Goal: Information Seeking & Learning: Compare options

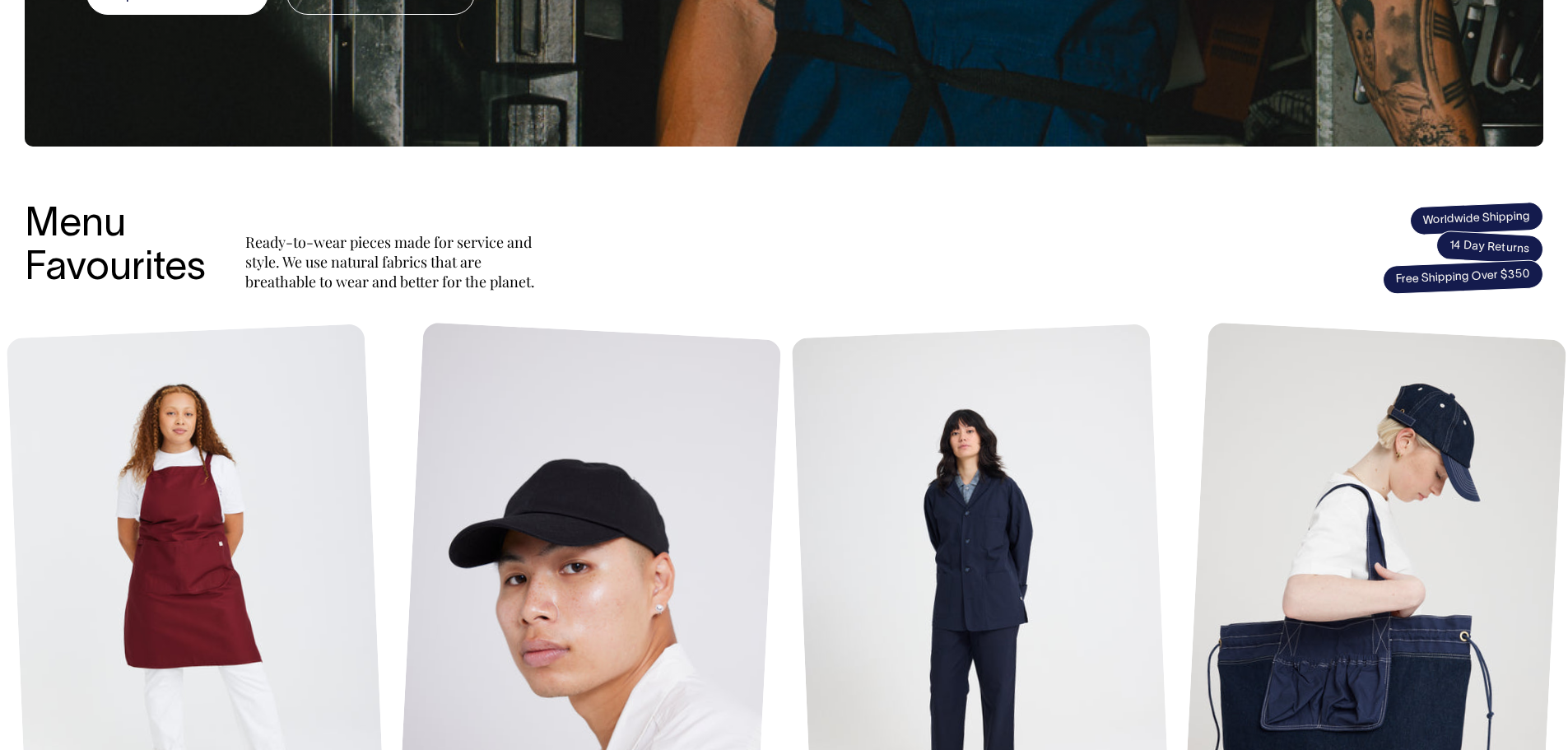
scroll to position [500, 0]
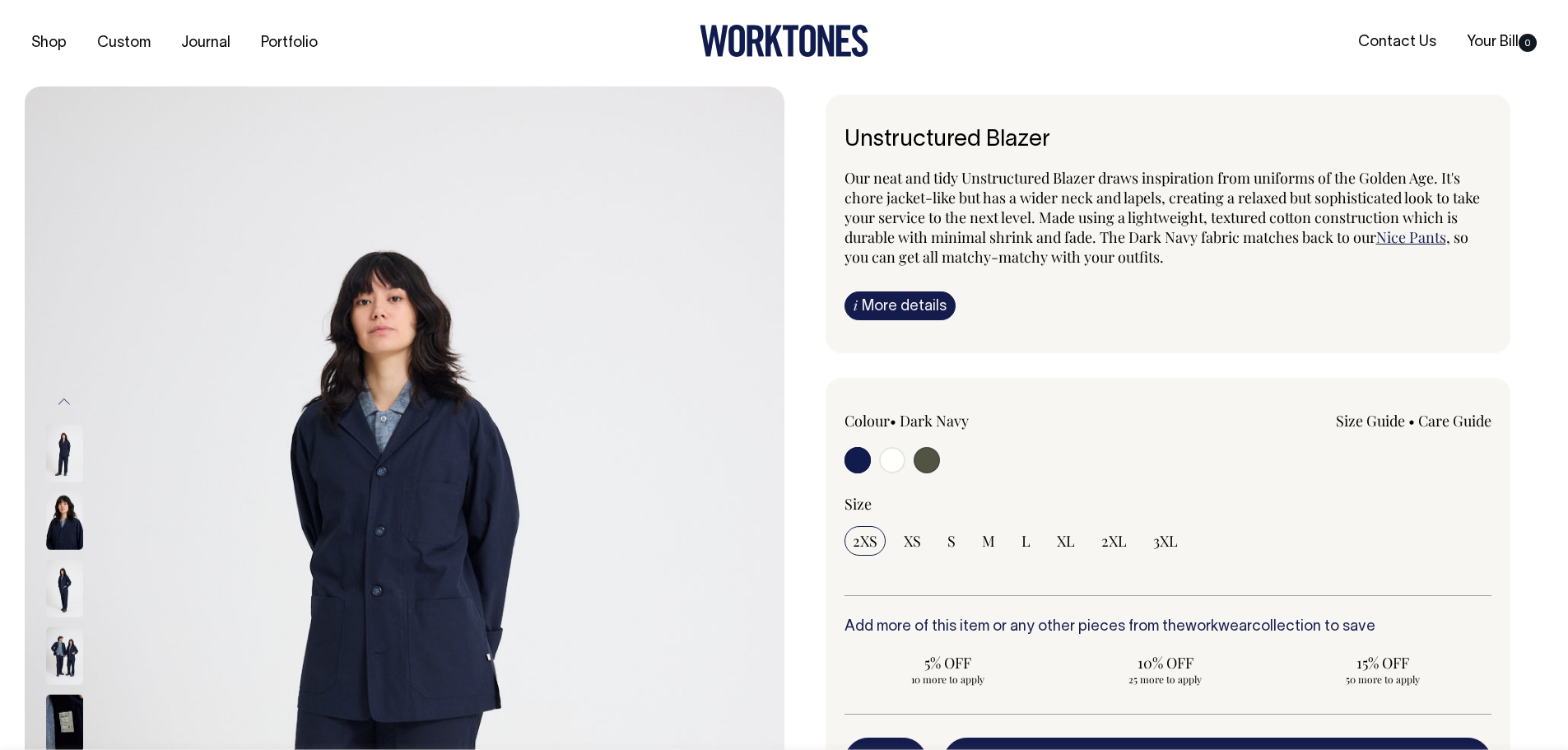
click at [1013, 178] on span "Our neat and tidy Unstructured Blazer draws inspiration from uniforms of the Go…" at bounding box center [1162, 208] width 636 height 79
click at [1292, 226] on span "Our neat and tidy Unstructured Blazer draws inspiration from uniforms of the Go…" at bounding box center [1162, 208] width 636 height 79
click at [892, 452] on input "radio" at bounding box center [892, 460] width 26 height 26
radio input "true"
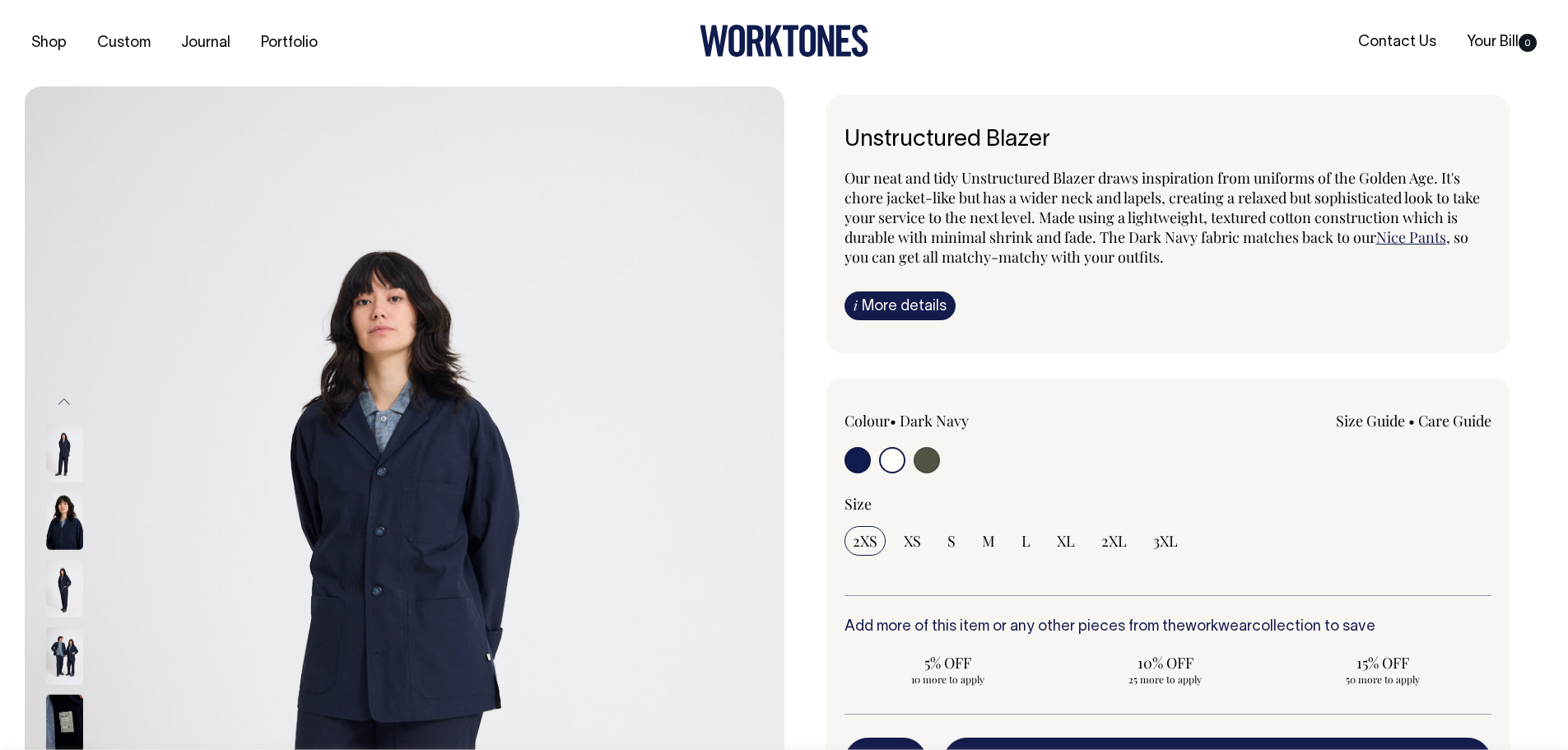
select select "Off-White"
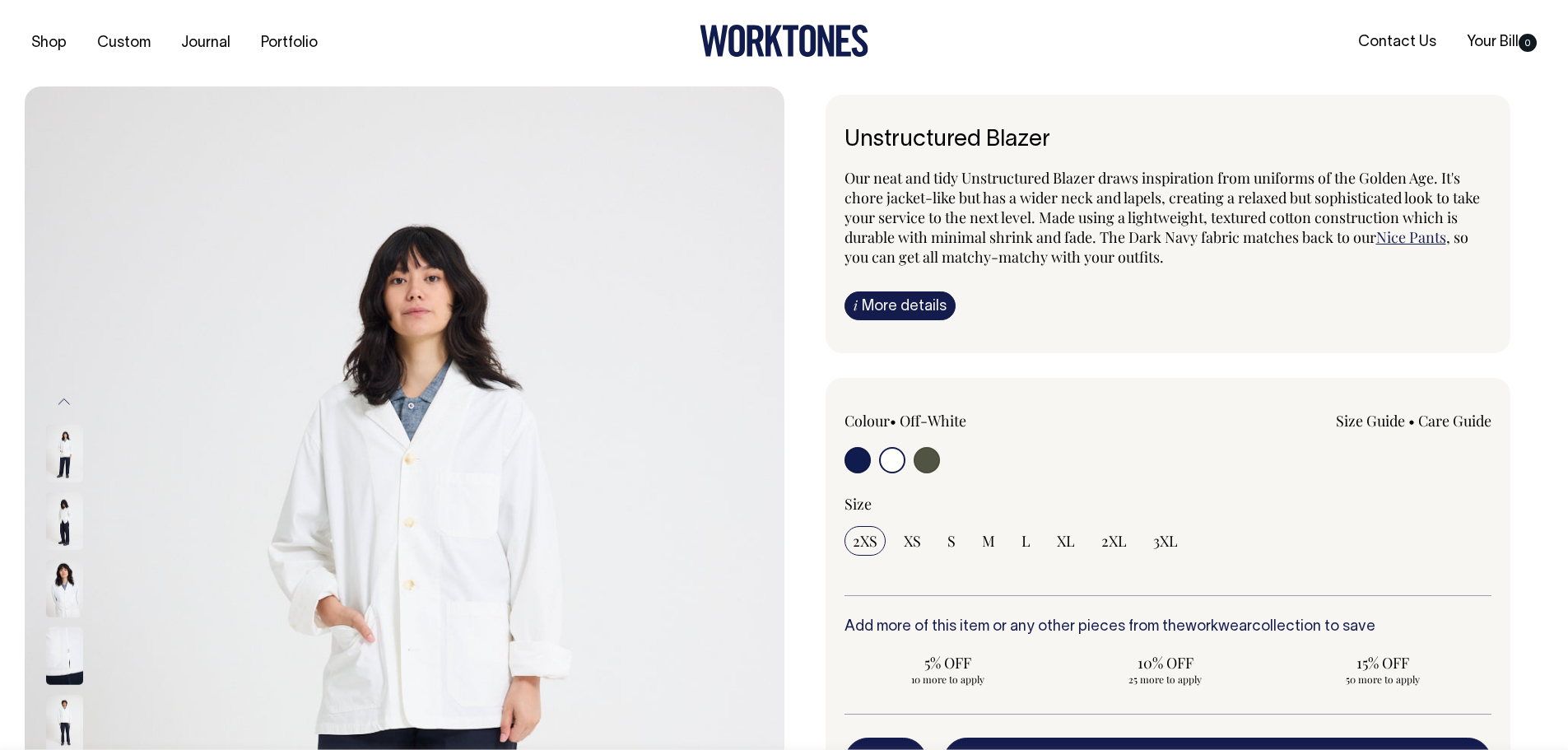
click at [856, 464] on input "radio" at bounding box center [858, 460] width 26 height 26
radio input "true"
select select "Dark Navy"
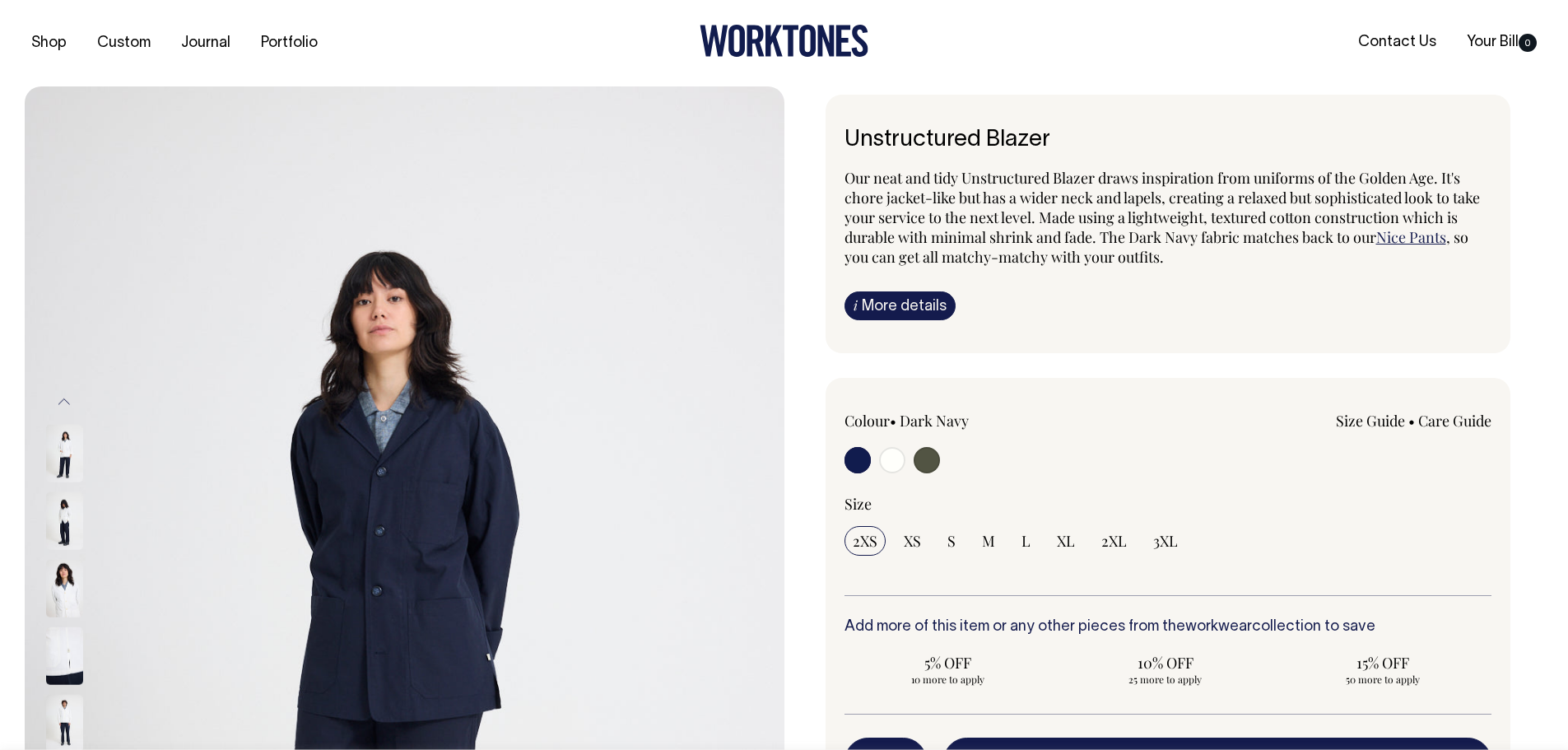
click at [1165, 381] on div "Colour • Dark Navy Size Guide Size Guide XXS XS" at bounding box center [1168, 665] width 686 height 574
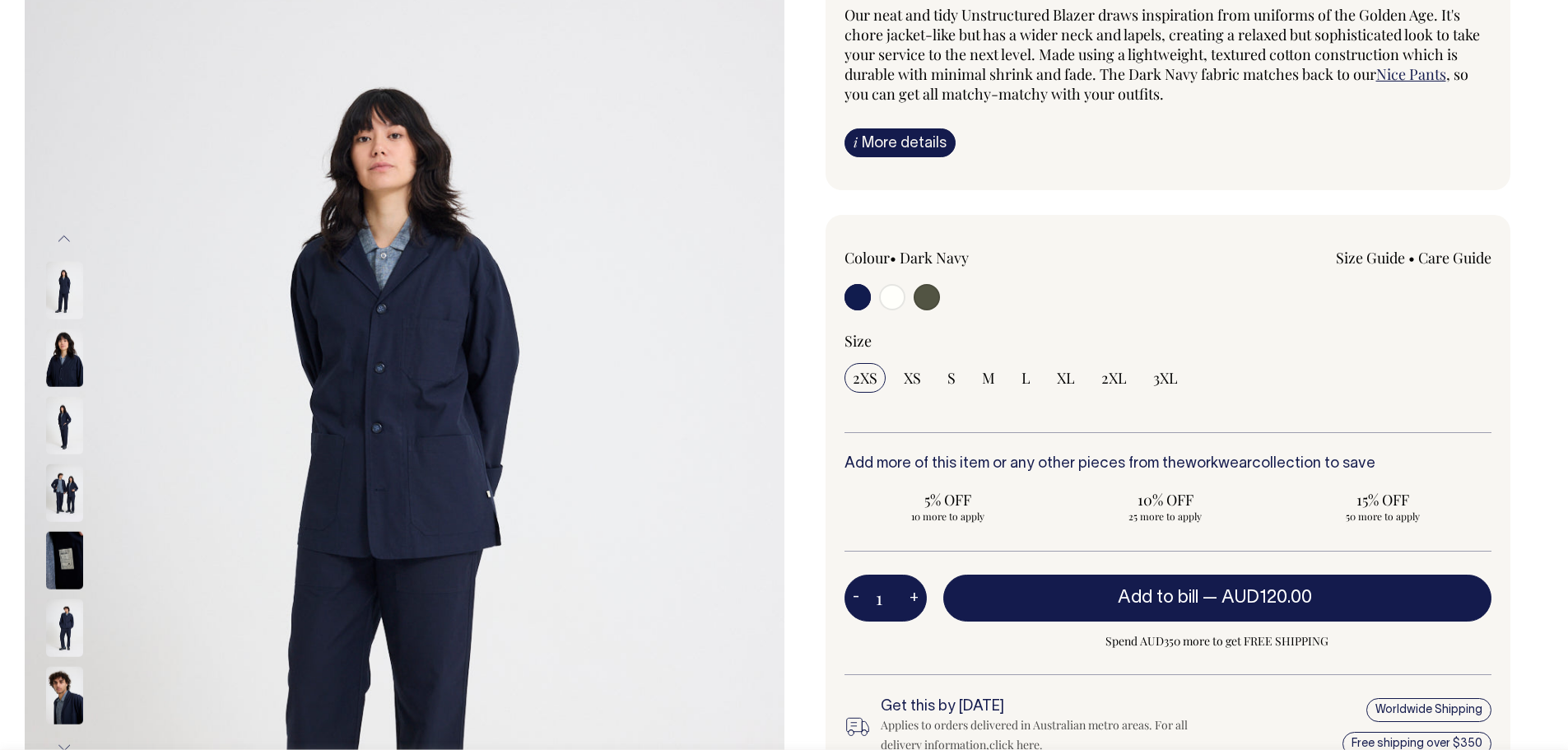
click at [1459, 261] on link "Care Guide" at bounding box center [1454, 257] width 73 height 19
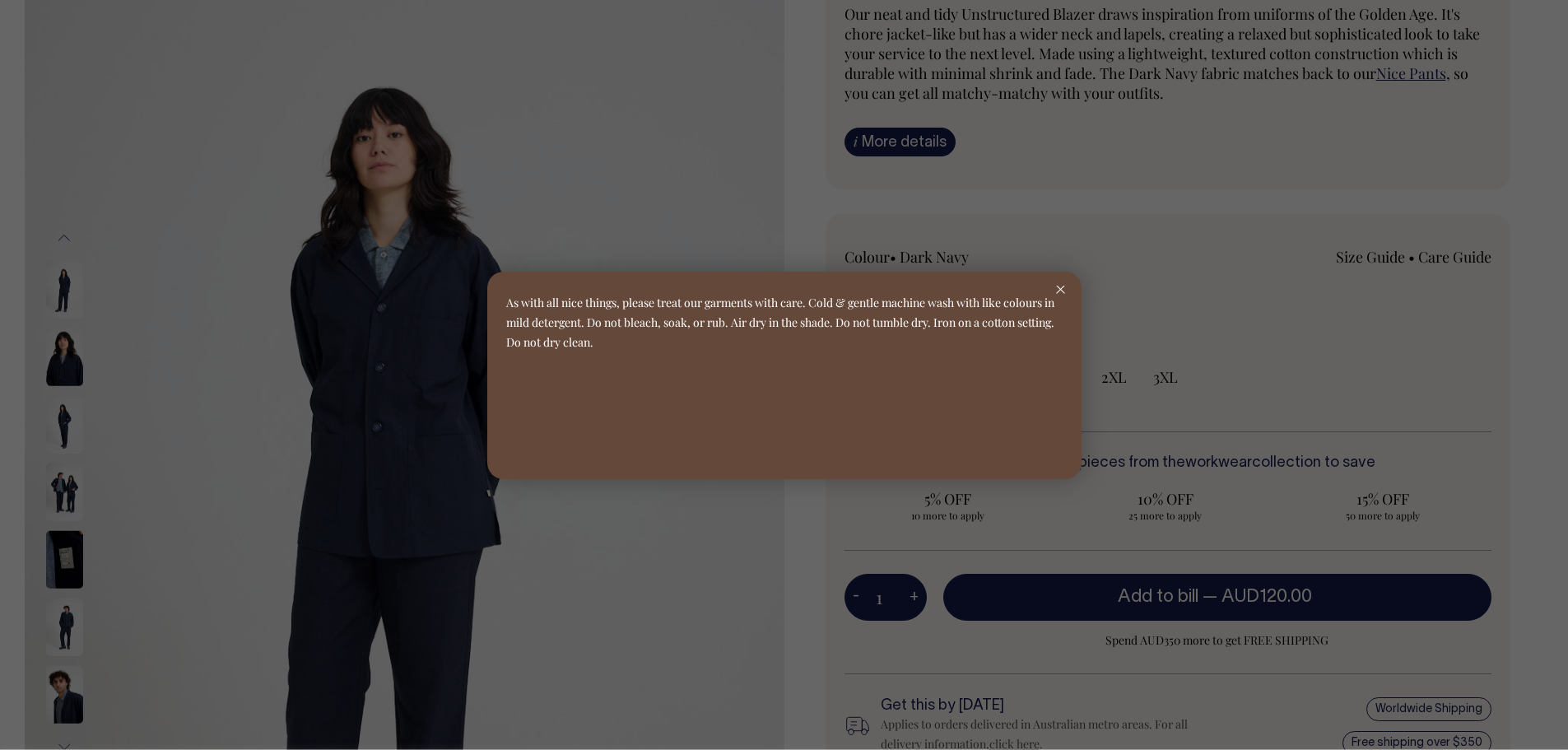
scroll to position [165, 0]
click at [1059, 289] on icon at bounding box center [1060, 289] width 9 height 8
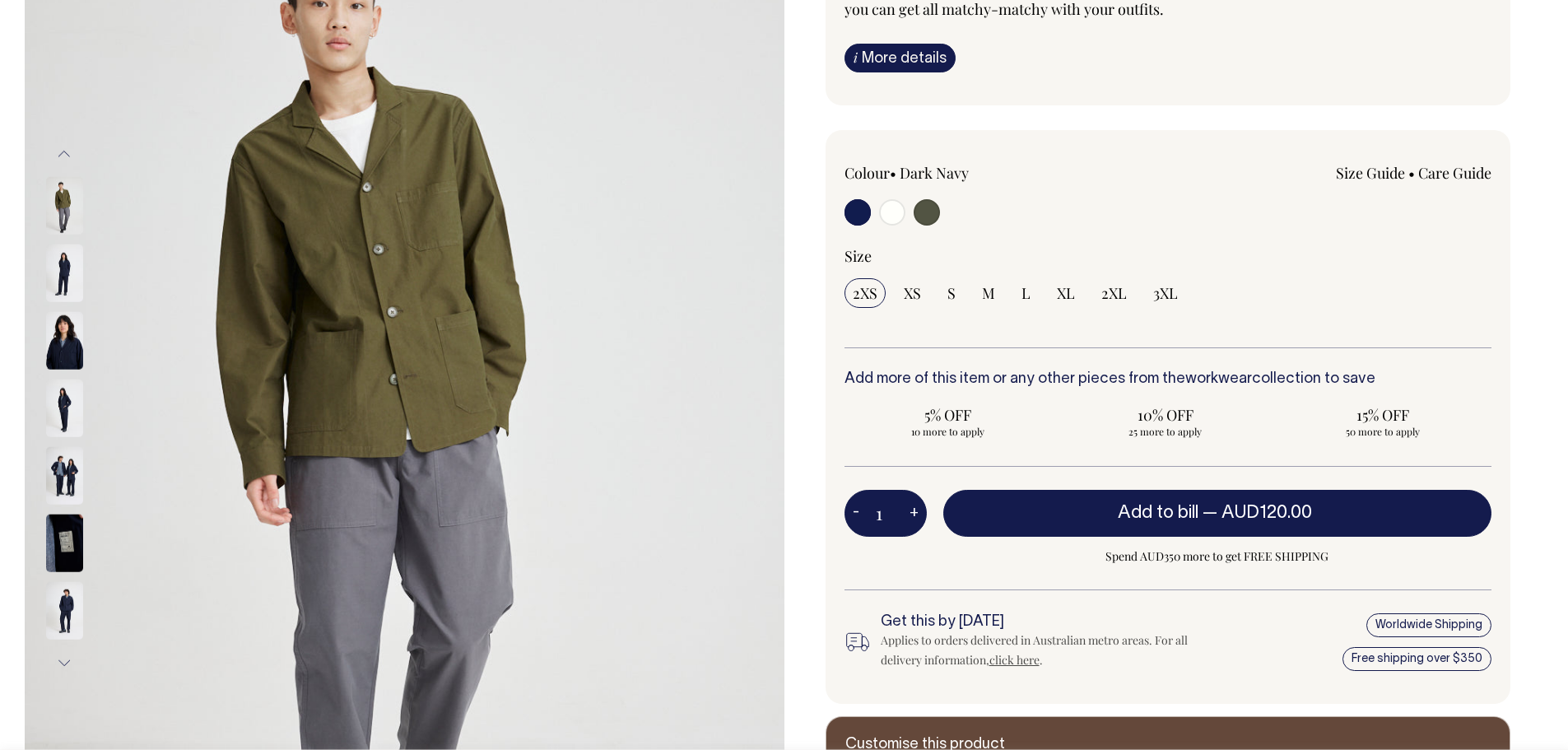
scroll to position [246, 0]
click at [927, 212] on input "radio" at bounding box center [927, 213] width 26 height 26
radio input "true"
select select "Olive"
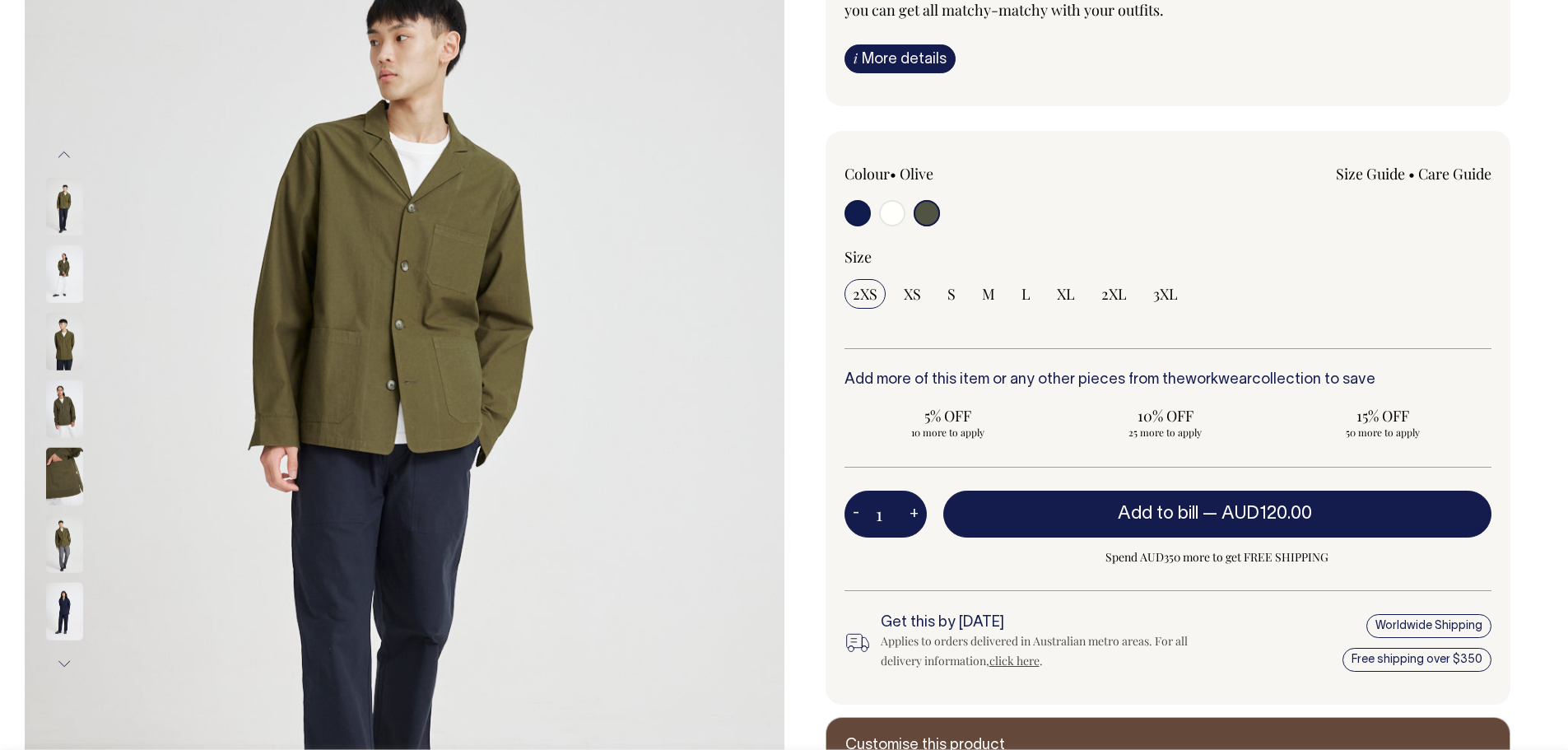
click at [888, 214] on input "radio" at bounding box center [892, 213] width 26 height 26
radio input "true"
select select "Off-White"
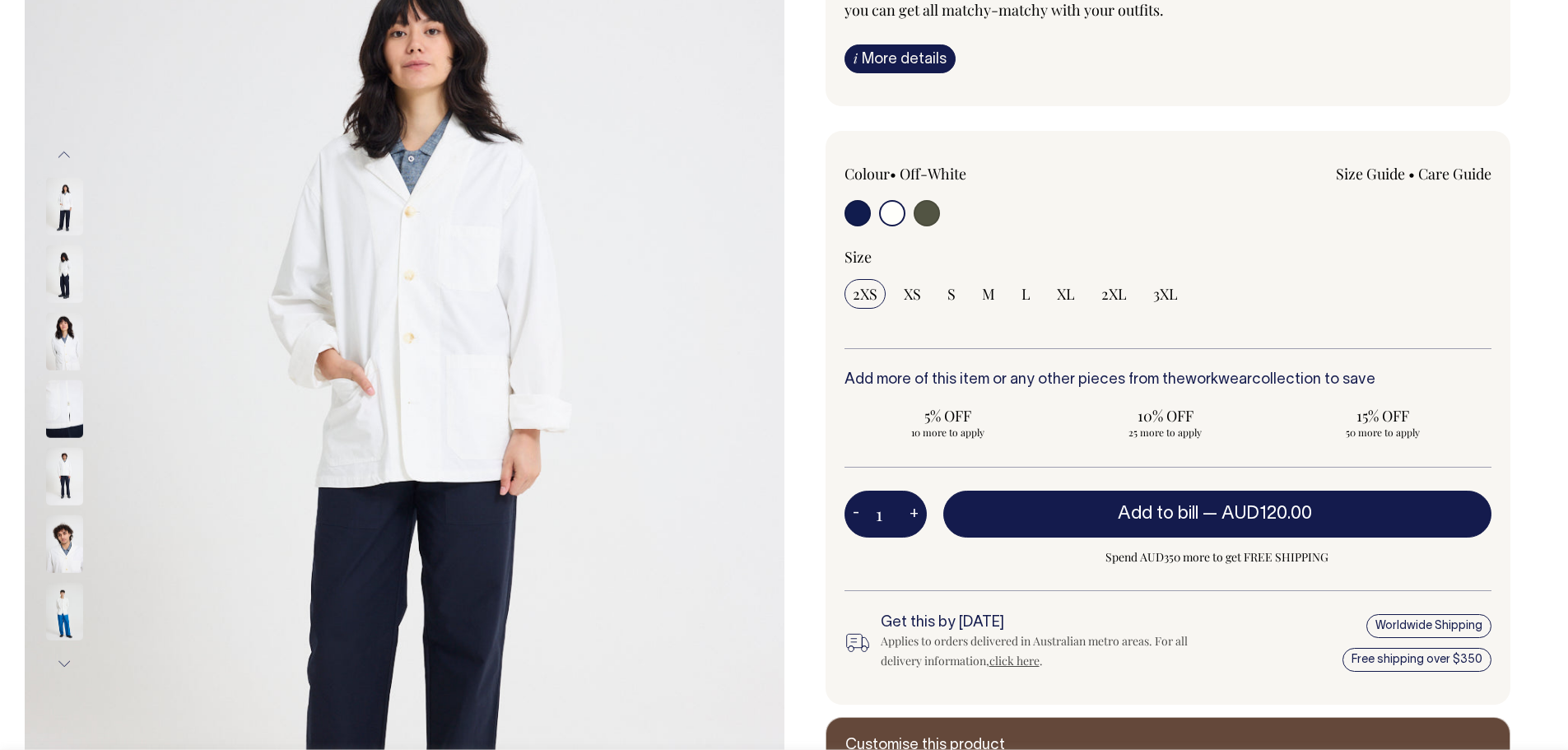
click at [865, 213] on input "radio" at bounding box center [858, 213] width 26 height 26
radio input "true"
select select "Dark Navy"
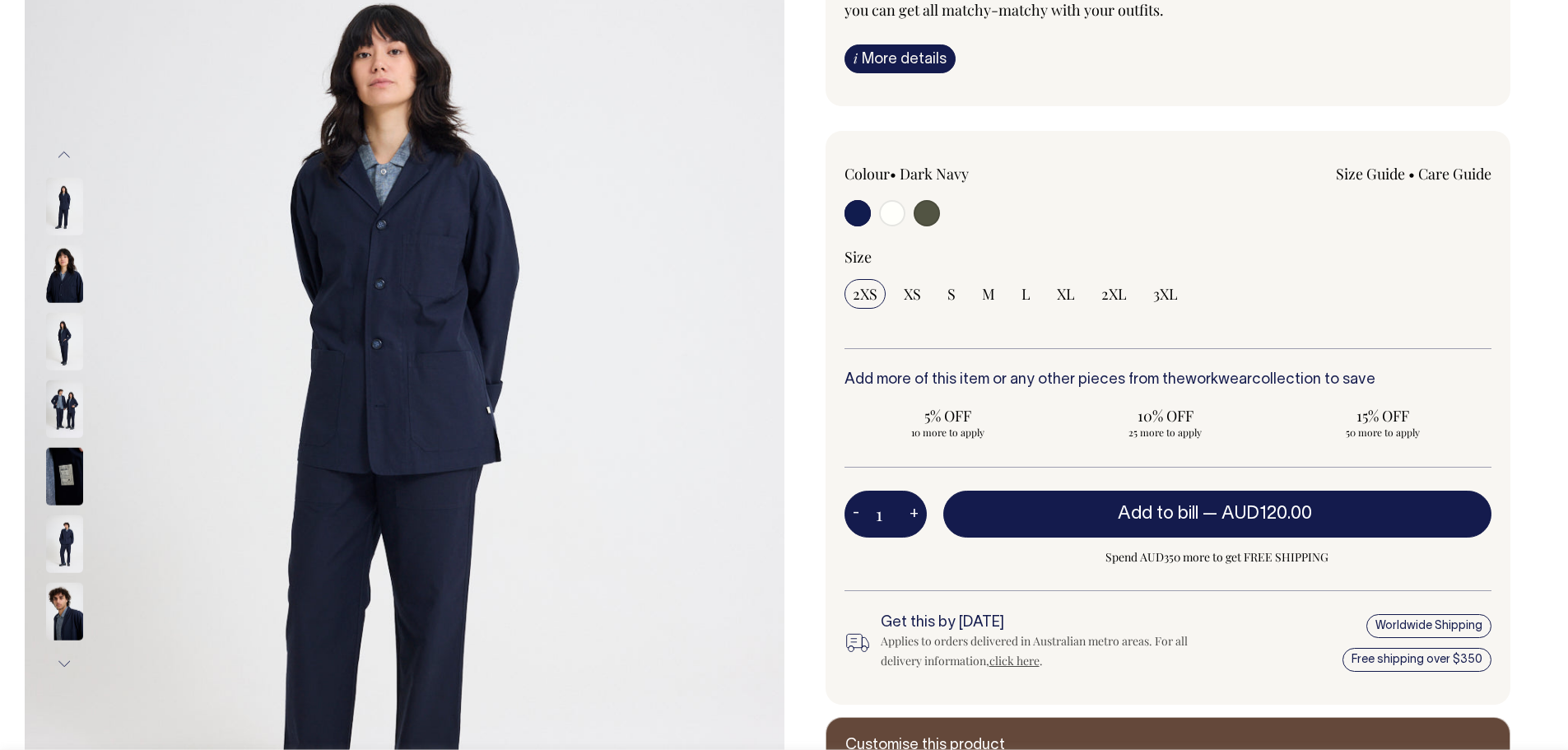
click at [1082, 195] on div "Colour • Dark Navy" at bounding box center [974, 197] width 259 height 67
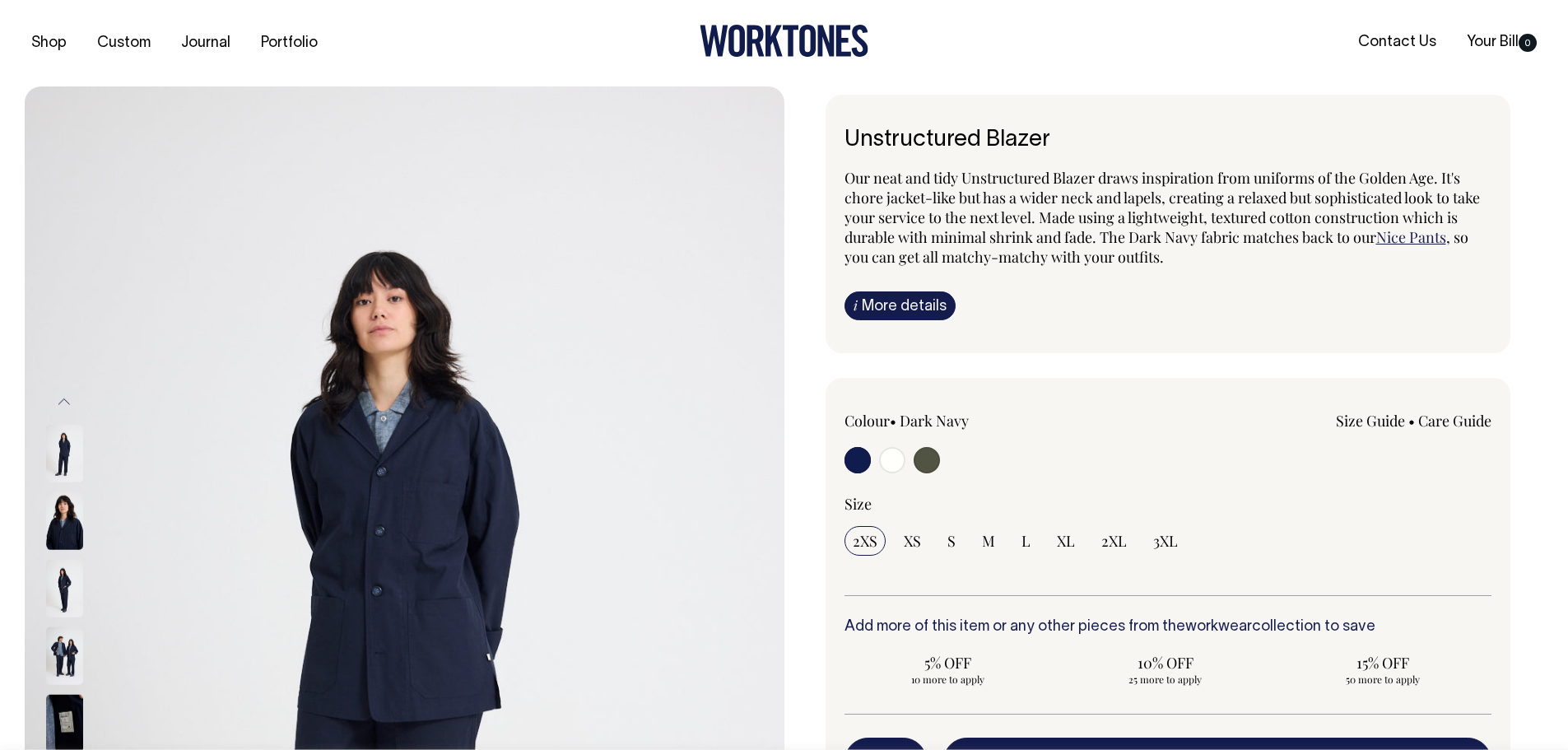
click at [1188, 210] on span "Our neat and tidy Unstructured Blazer draws inspiration from uniforms of the Go…" at bounding box center [1162, 208] width 636 height 79
click at [895, 452] on input "radio" at bounding box center [892, 460] width 26 height 26
radio input "true"
select select "Off-White"
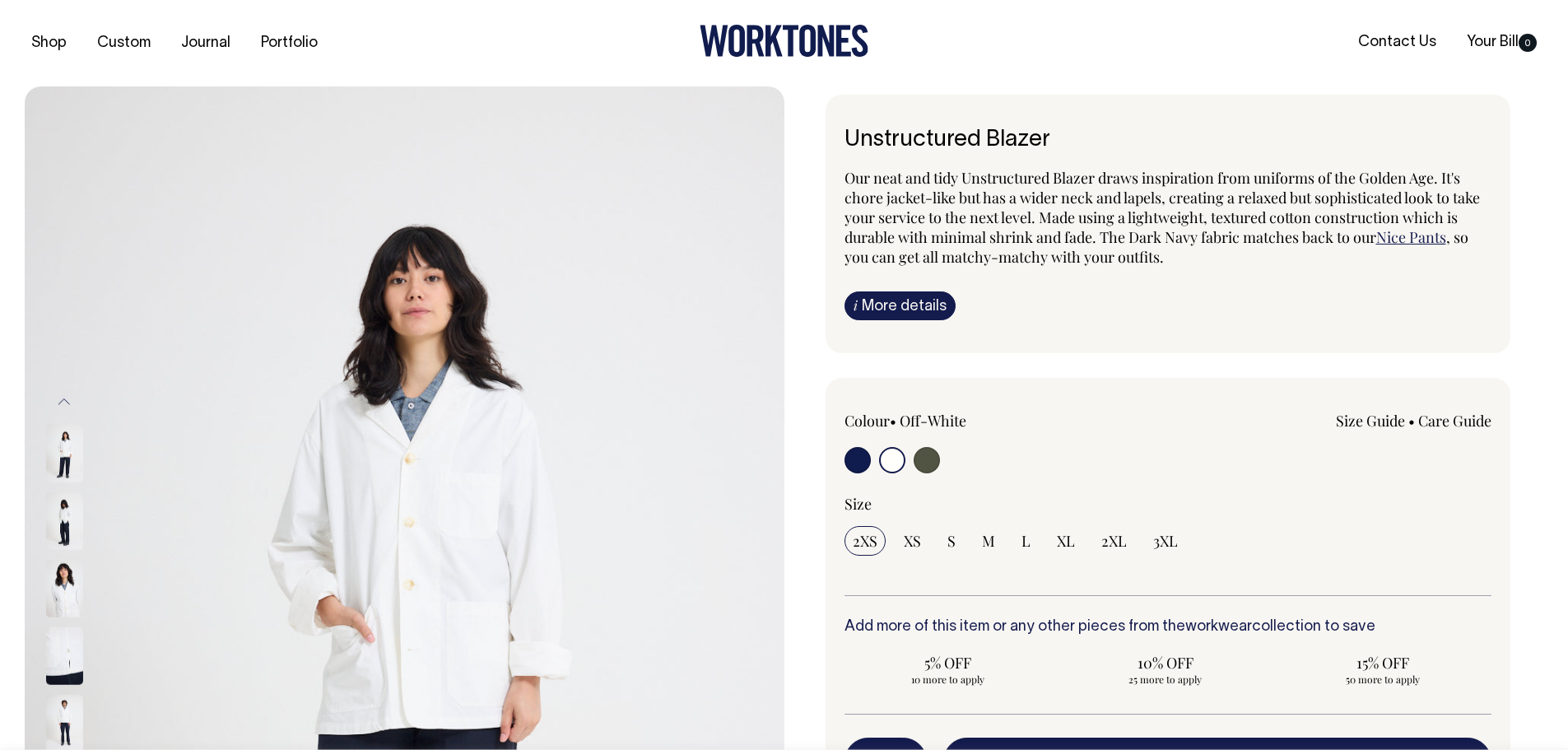
click at [863, 459] on input "radio" at bounding box center [858, 460] width 26 height 26
radio input "true"
select select "Dark Navy"
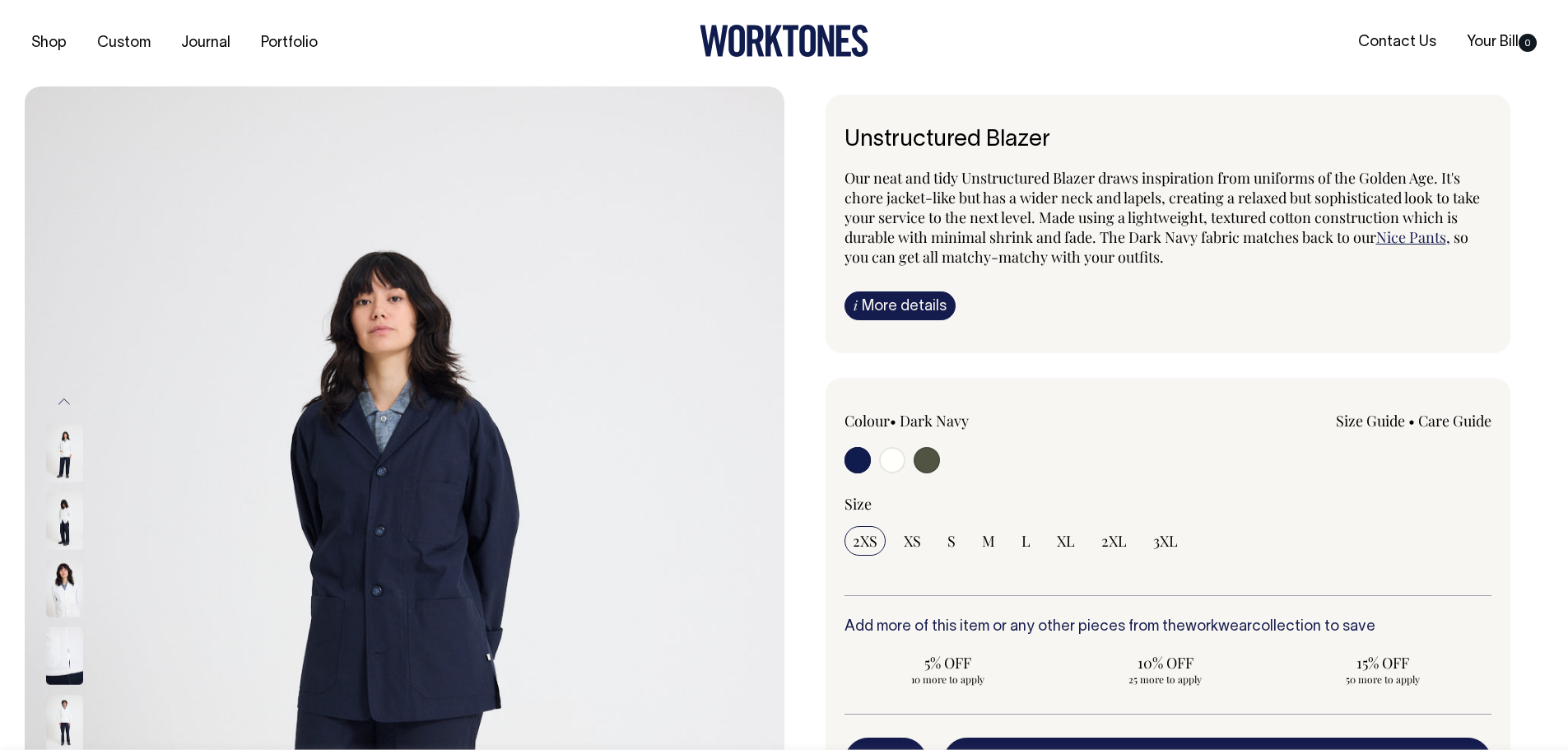
click at [1090, 357] on div "Unstructured Blazer Our neat and tidy Unstructured Blazer draws inspiration fro…" at bounding box center [1164, 589] width 760 height 989
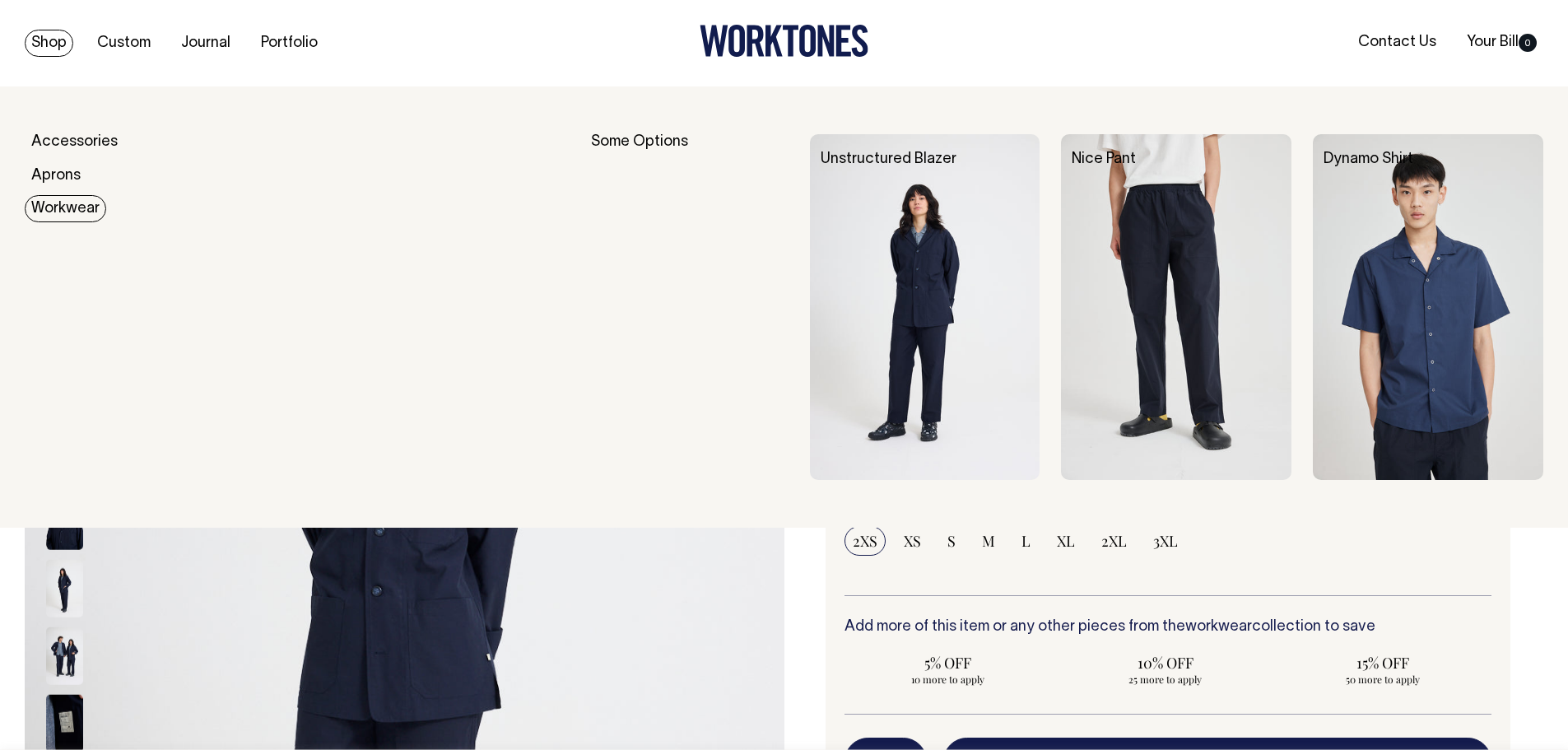
drag, startPoint x: 1452, startPoint y: 275, endPoint x: 1415, endPoint y: 283, distance: 37.9
click at [1415, 283] on img at bounding box center [1428, 306] width 231 height 346
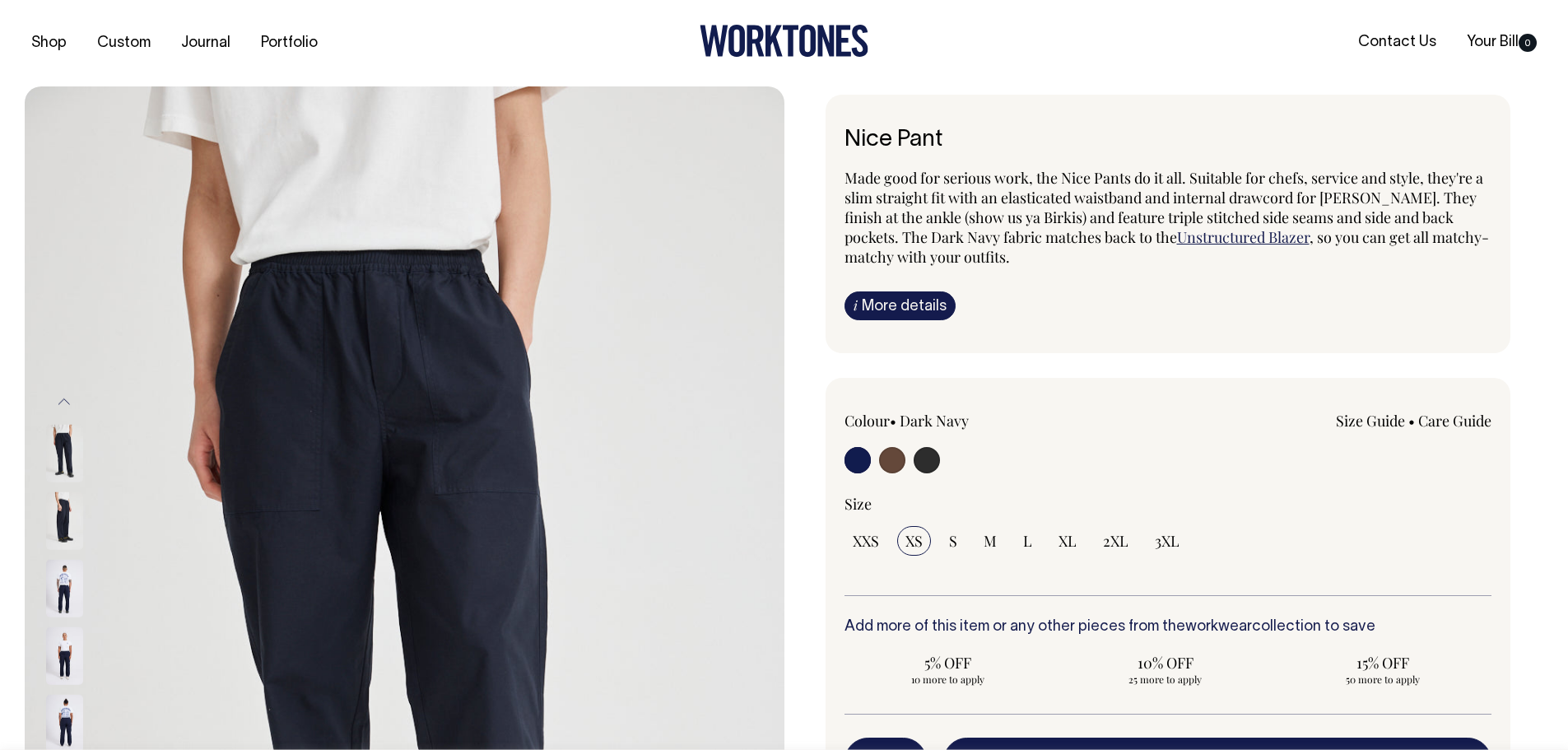
click at [1124, 106] on div "Nice Pant Made good for serious work, the Nice Pants do it all. Suitable for ch…" at bounding box center [1168, 224] width 686 height 259
drag, startPoint x: 859, startPoint y: 461, endPoint x: 887, endPoint y: 462, distance: 28.0
click at [861, 461] on input "radio" at bounding box center [858, 460] width 26 height 26
click at [897, 462] on input "radio" at bounding box center [892, 460] width 26 height 26
radio input "true"
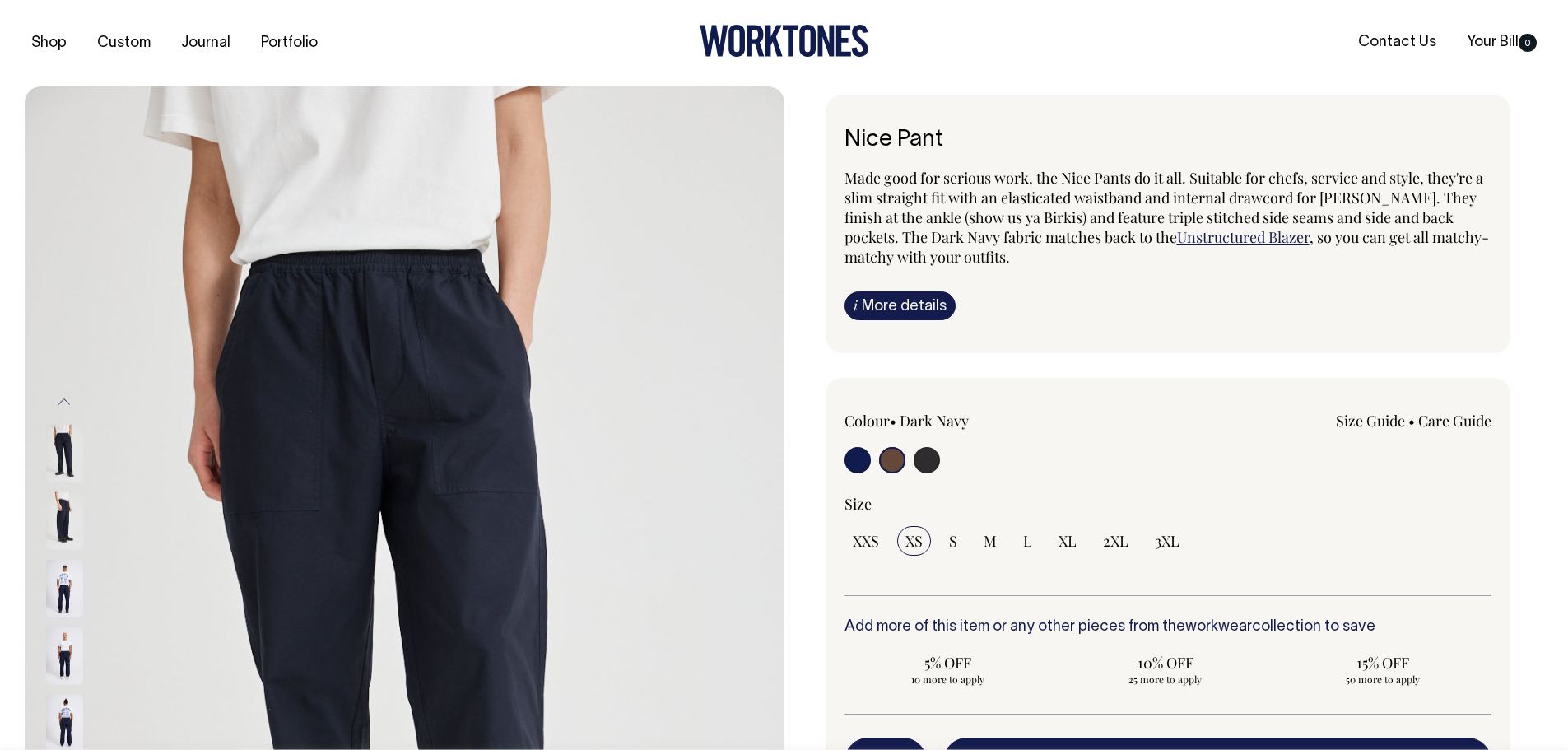
radio input "true"
select select "Chocolate"
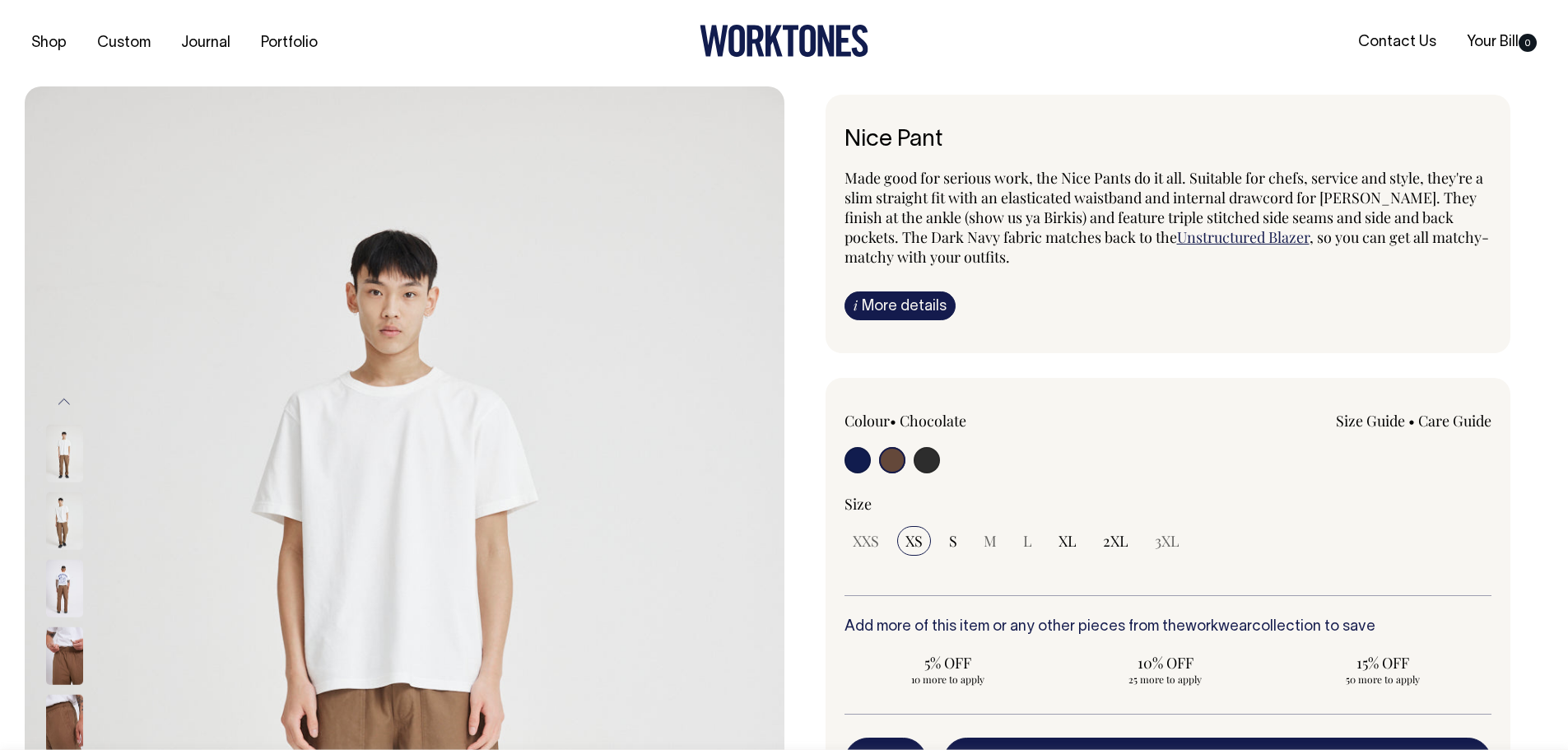
click at [922, 467] on input "radio" at bounding box center [927, 460] width 26 height 26
radio input "true"
select select "Charcoal"
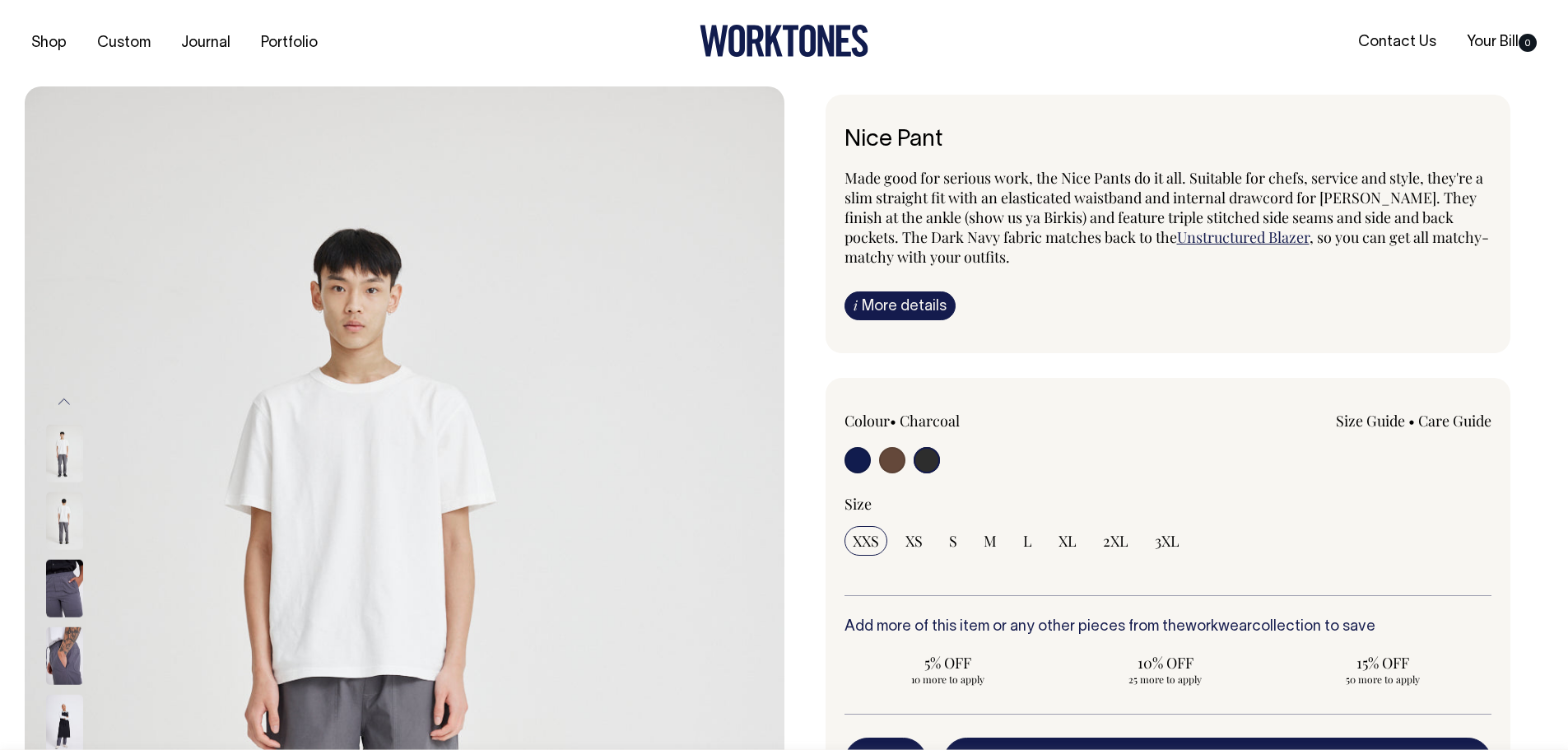
click at [866, 465] on input "radio" at bounding box center [858, 460] width 26 height 26
radio input "true"
select select "Dark Navy"
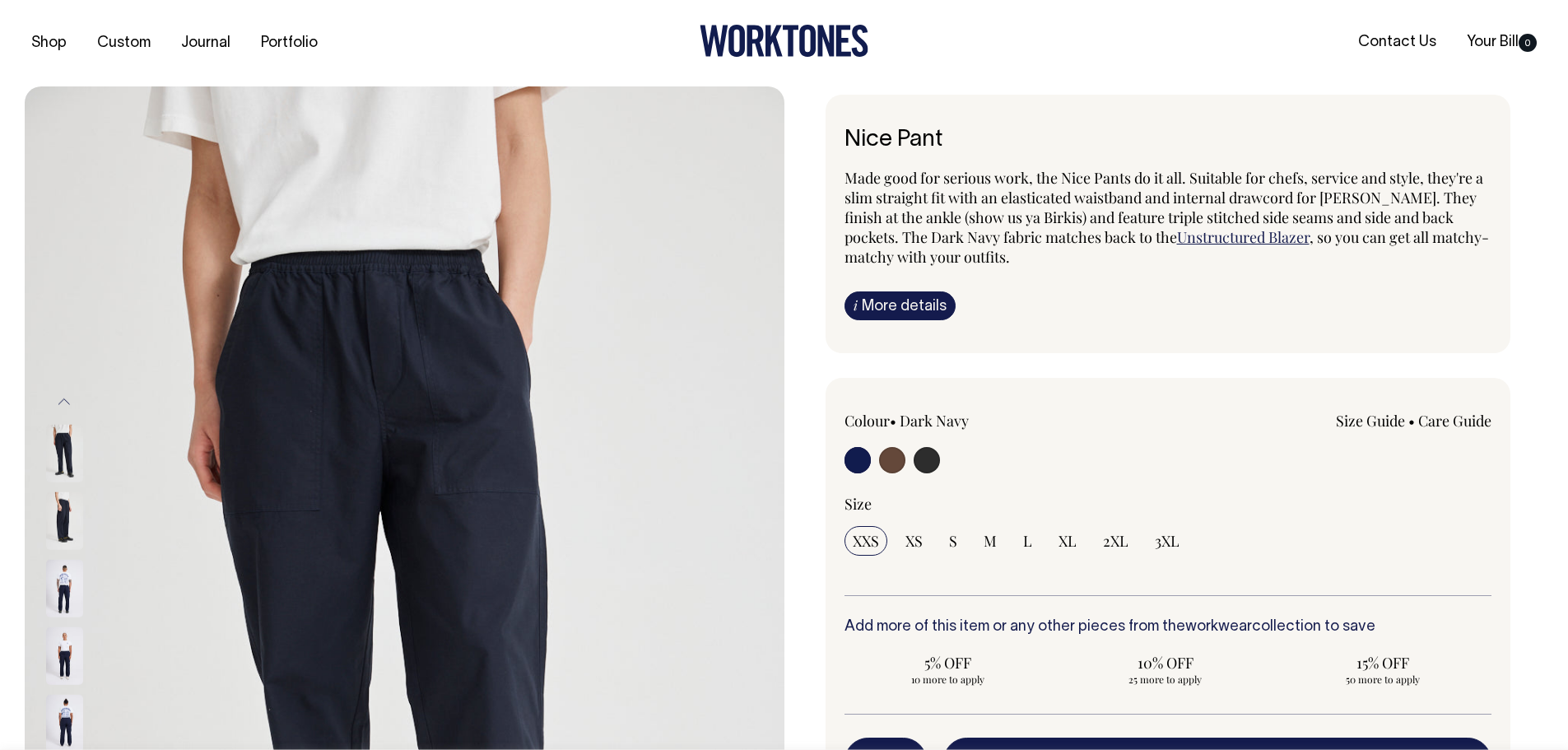
click at [828, 470] on div "Colour • Dark Navy Size Guide Size Guide XXS XS" at bounding box center [1168, 665] width 686 height 574
click at [1116, 319] on div "i More details Material Made from 100% cotton. Ingredients Unisex fit. Elastica…" at bounding box center [1168, 305] width 648 height 29
click at [1068, 172] on span "Made good for serious work, the Nice Pants do it all. Suitable for chefs, servi…" at bounding box center [1163, 208] width 638 height 79
click at [1123, 151] on h1 "Nice Pant" at bounding box center [1168, 140] width 648 height 26
